Goal: Transaction & Acquisition: Purchase product/service

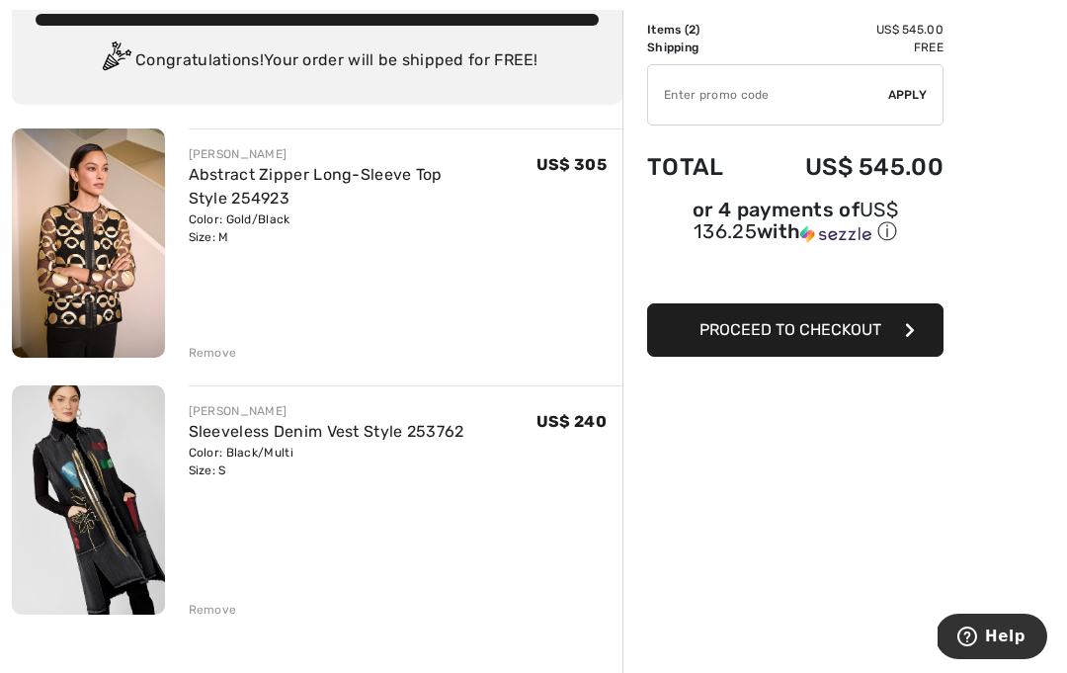
scroll to position [174, 0]
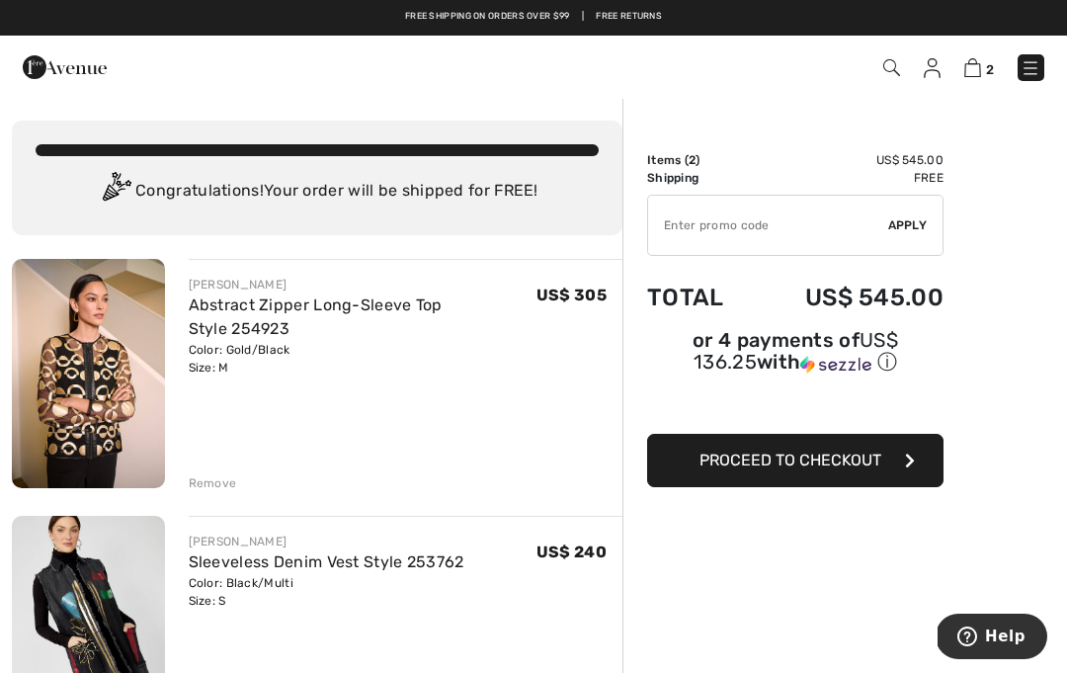
click at [94, 603] on img at bounding box center [88, 630] width 153 height 229
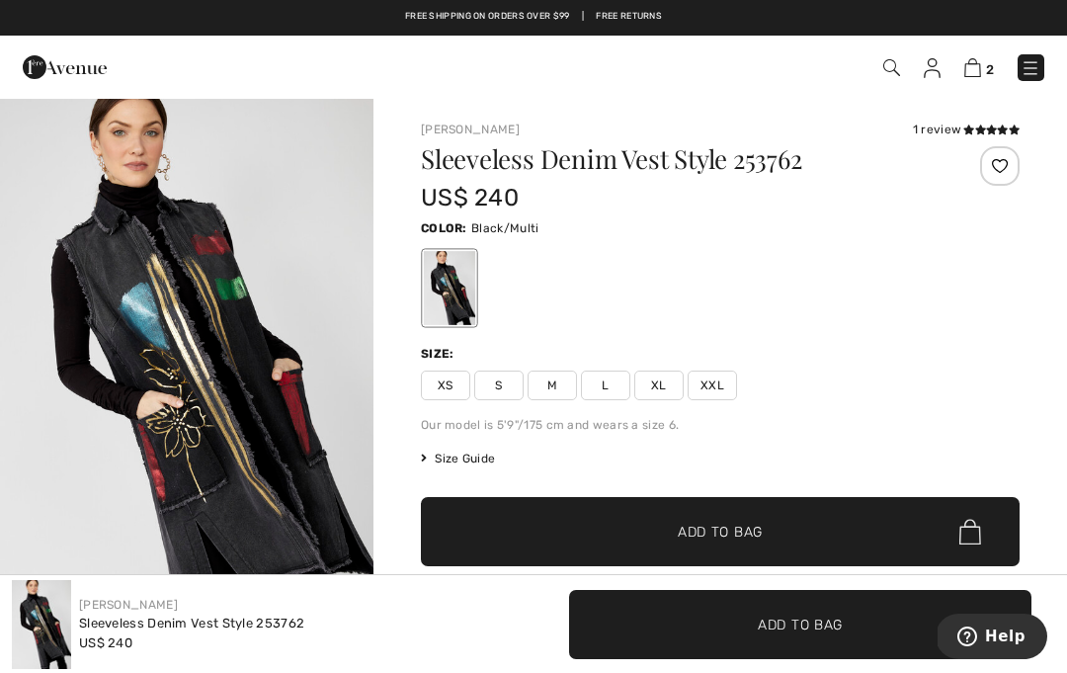
click at [971, 64] on img at bounding box center [972, 67] width 17 height 19
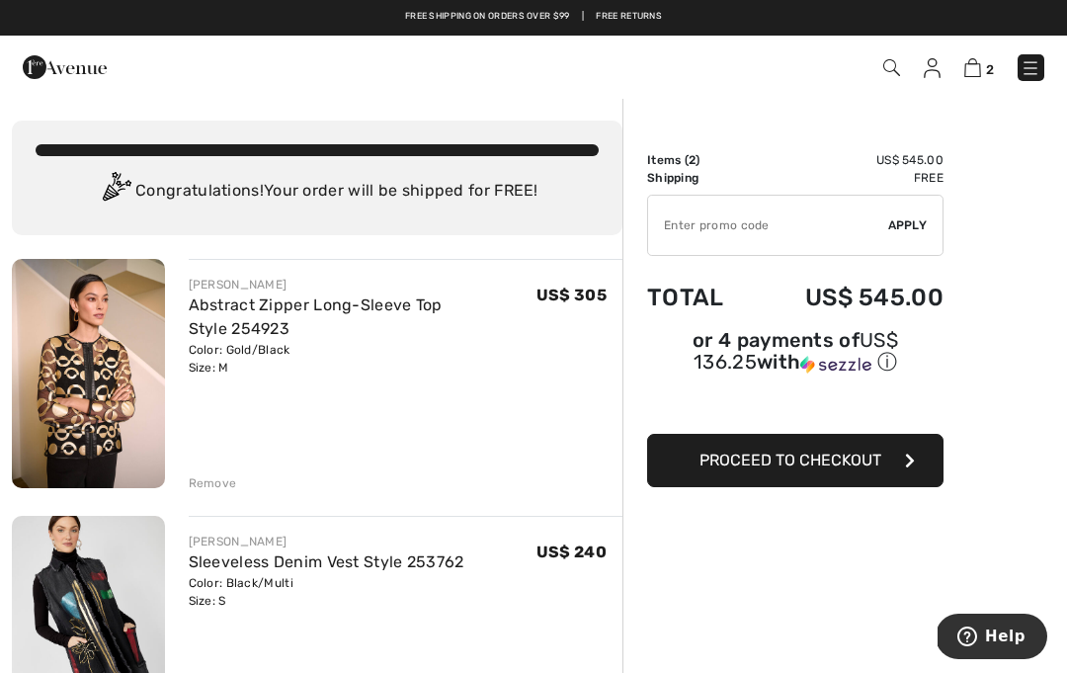
click at [397, 569] on link "Sleeveless Denim Vest Style 253762" at bounding box center [327, 561] width 276 height 19
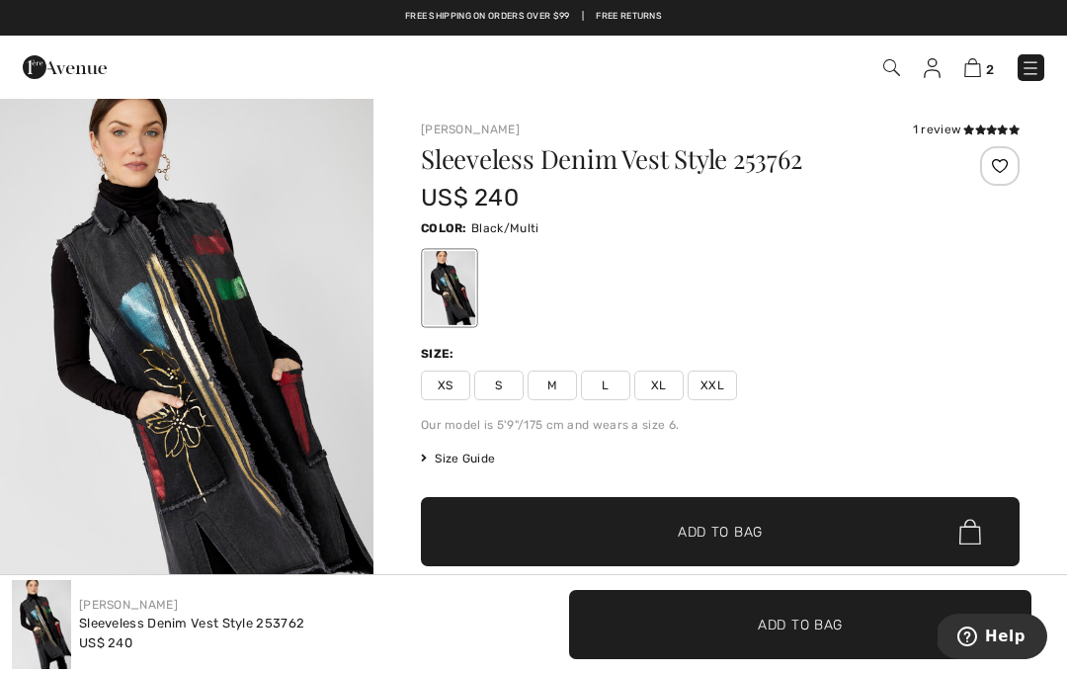
click at [975, 126] on icon at bounding box center [980, 129] width 11 height 10
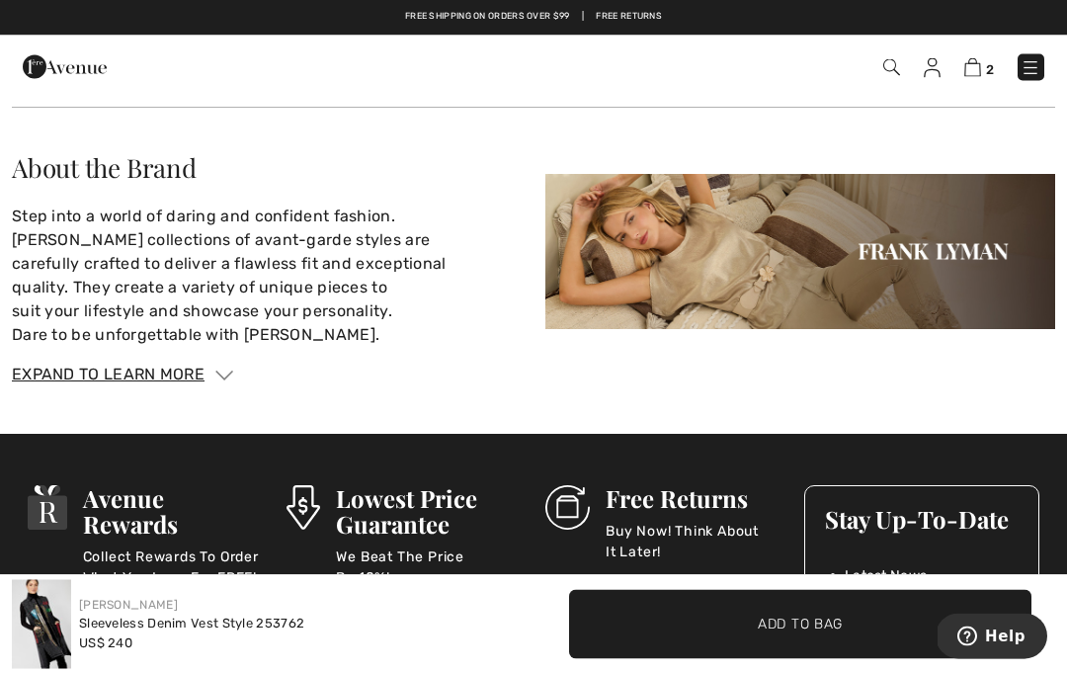
scroll to position [2991, 0]
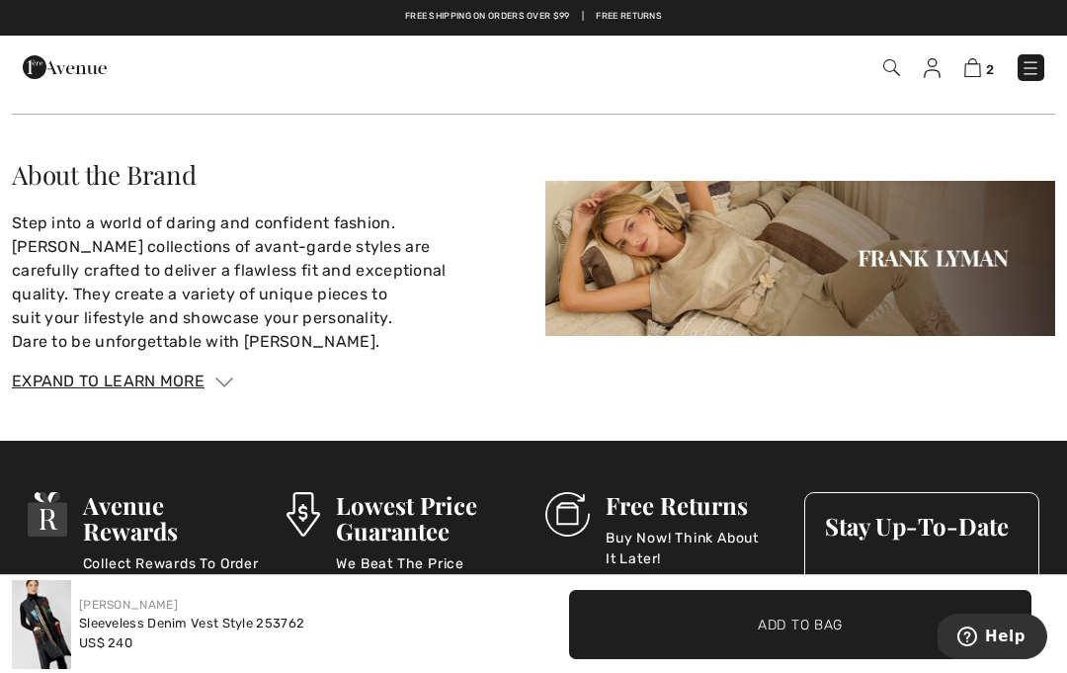
click at [229, 377] on img at bounding box center [224, 382] width 18 height 10
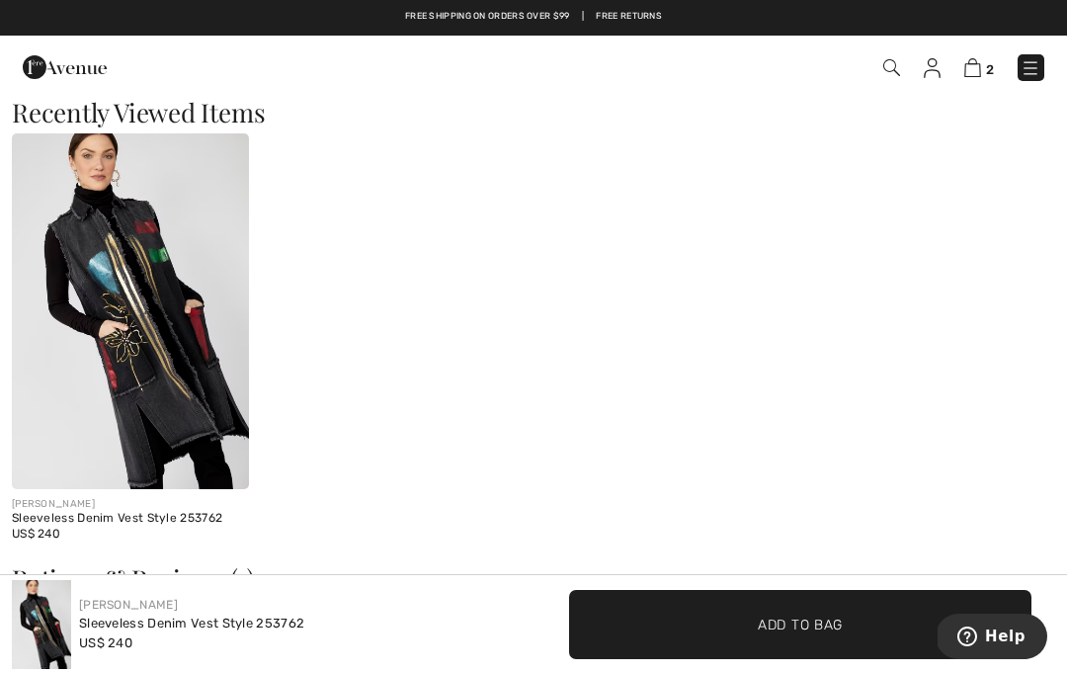
scroll to position [2022, 0]
click at [177, 317] on img at bounding box center [130, 312] width 237 height 356
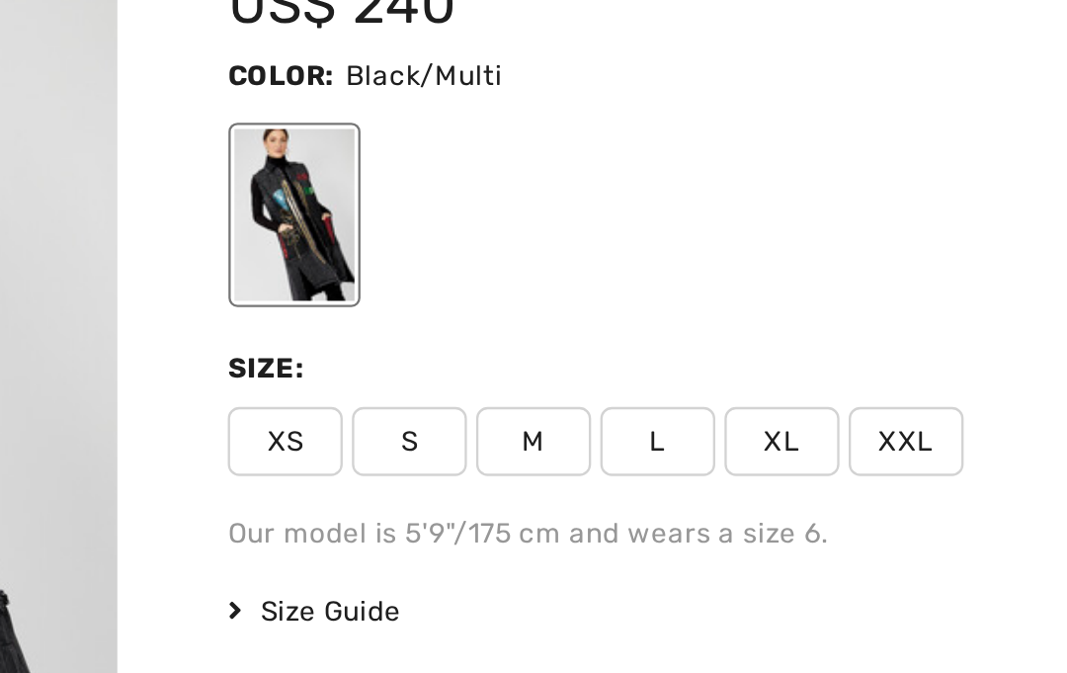
click at [421, 452] on icon at bounding box center [424, 458] width 6 height 12
